Goal: Information Seeking & Learning: Learn about a topic

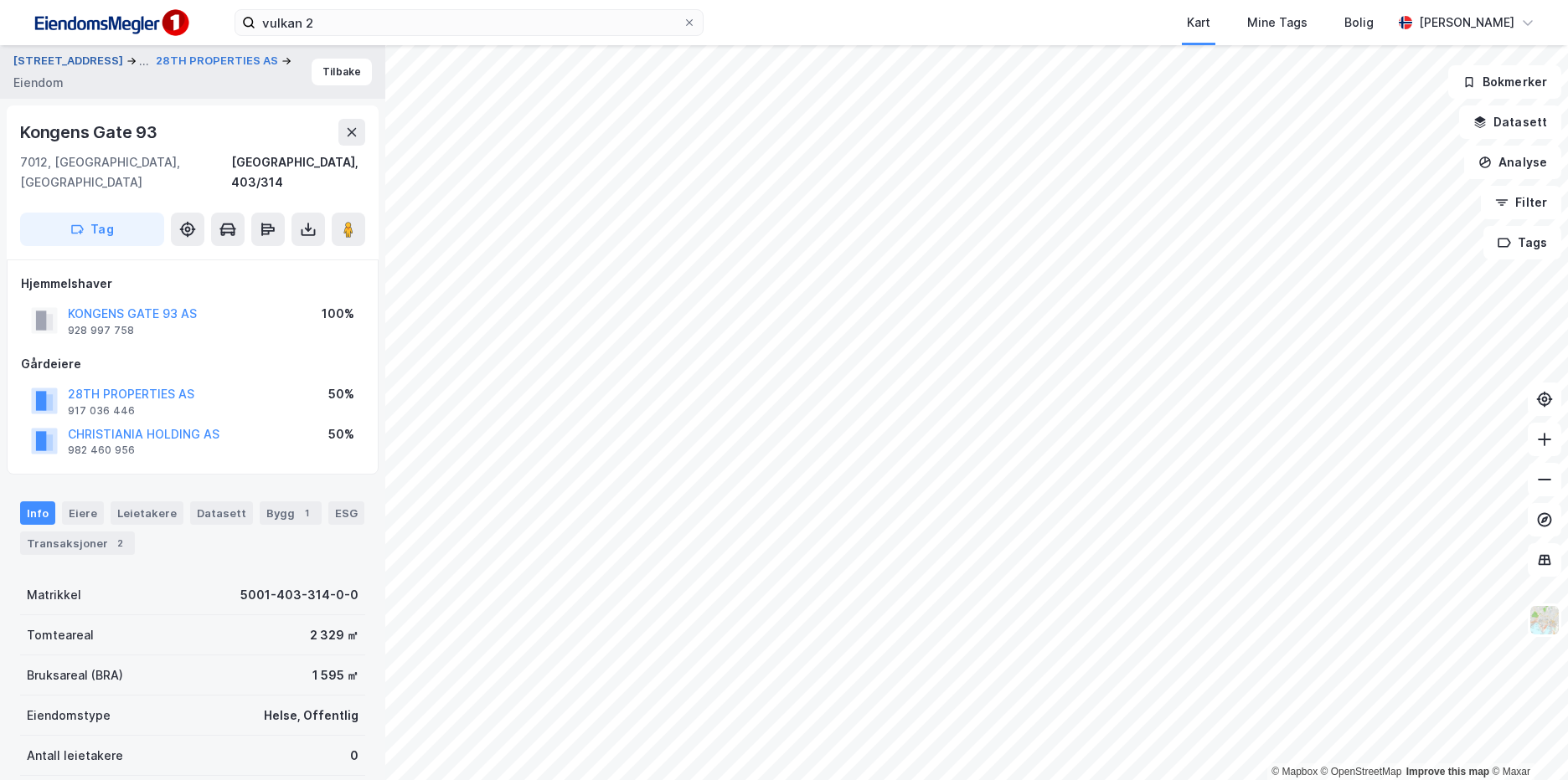
click at [51, 58] on button "[STREET_ADDRESS]" at bounding box center [70, 61] width 113 height 20
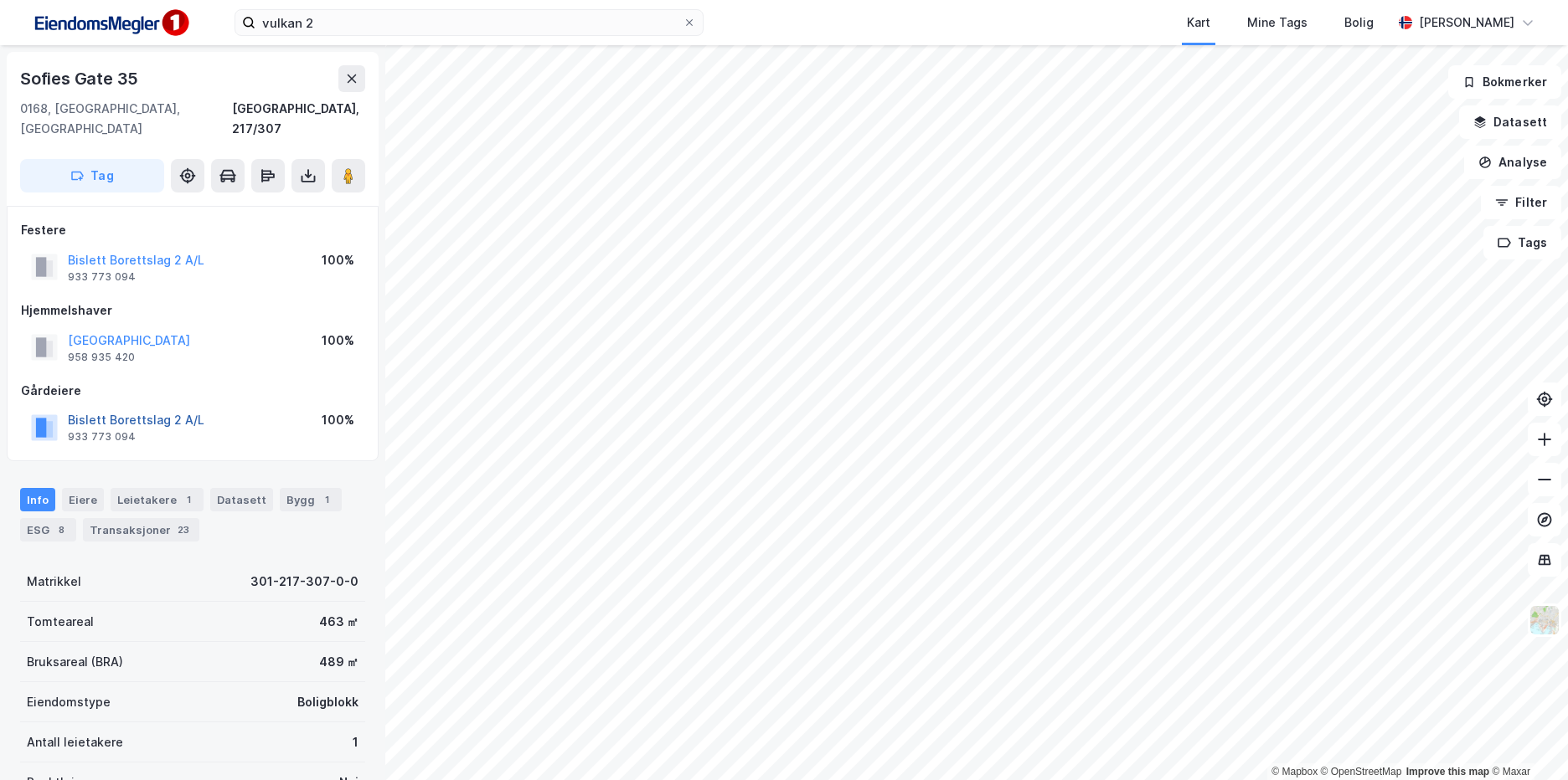
click at [0, 0] on button "Bislett Borettslag 2 A/L" at bounding box center [0, 0] width 0 height 0
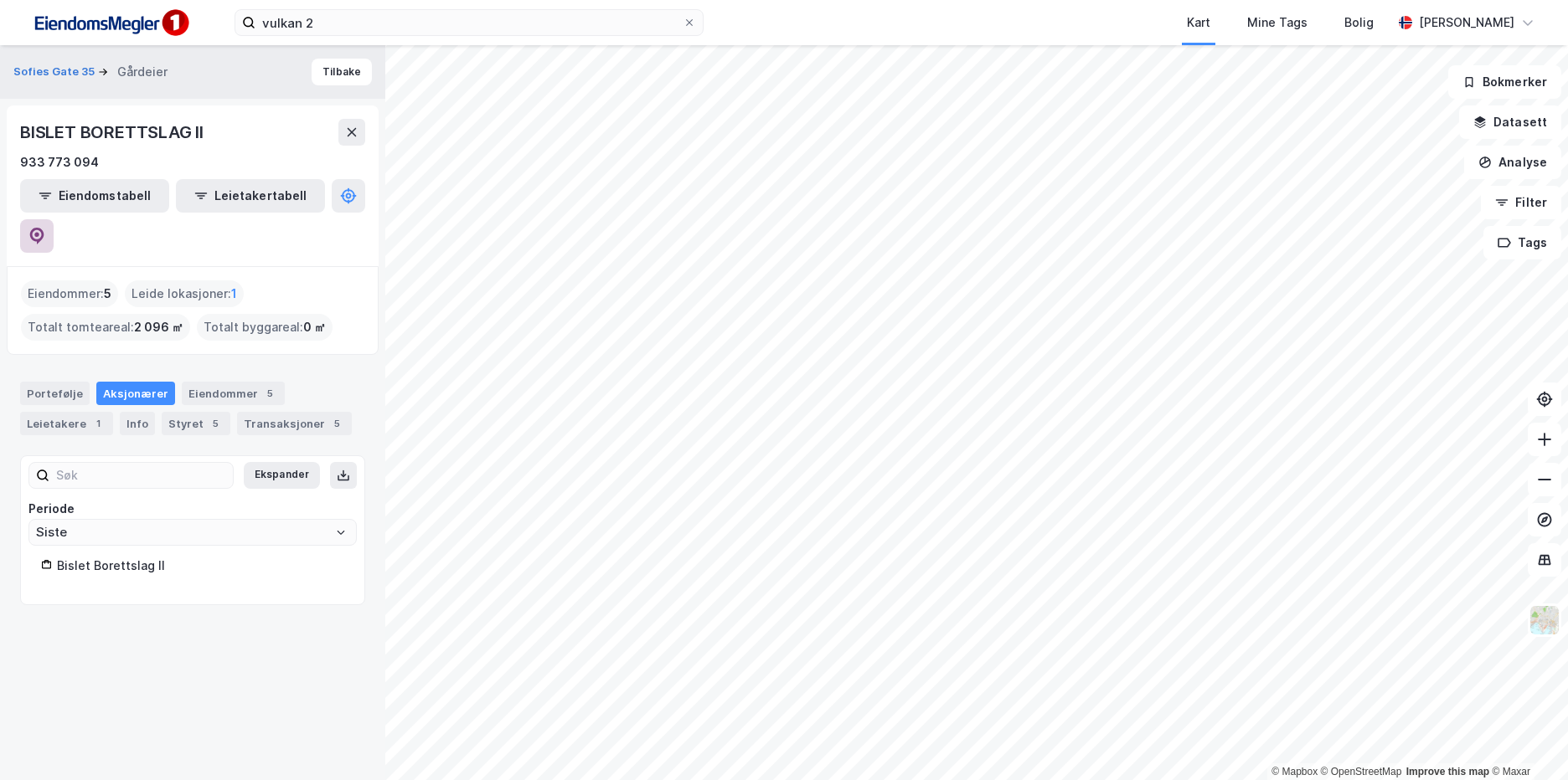
click at [53, 219] on button at bounding box center [36, 236] width 33 height 33
